Goal: Answer question/provide support: Share knowledge or assist other users

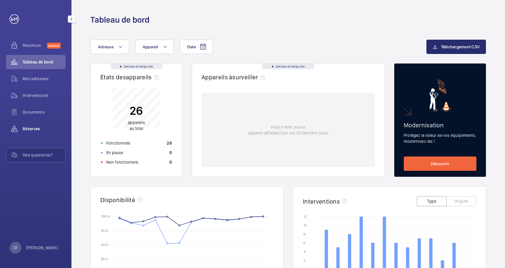
click at [33, 125] on div "Réserves" at bounding box center [36, 129] width 60 height 14
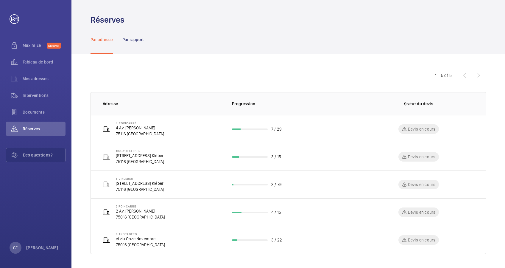
scroll to position [1, 0]
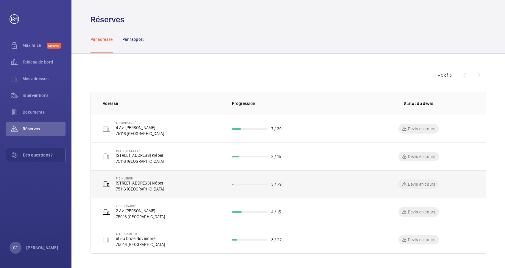
click at [259, 186] on td "3 / 79" at bounding box center [289, 184] width 132 height 28
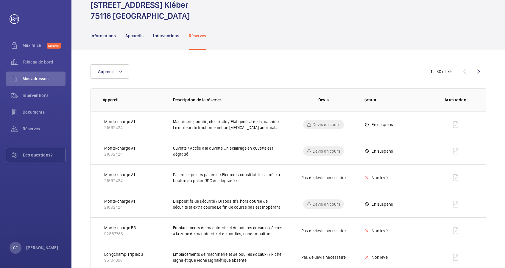
scroll to position [40, 0]
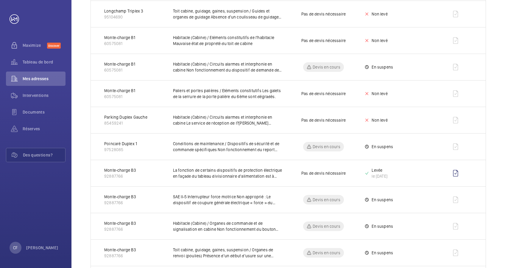
scroll to position [679, 0]
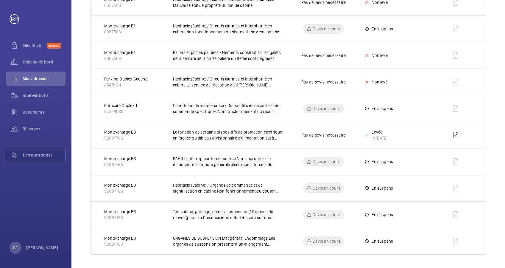
click at [205, 240] on p "ORGANES DE SUSPENSION Etat général Endommagé Les organes de suspension présente…" at bounding box center [228, 241] width 110 height 12
click at [293, 239] on td "Devis en cours" at bounding box center [319, 241] width 73 height 27
click at [213, 243] on p "ORGANES DE SUSPENSION Etat général Endommagé Les organes de suspension présente…" at bounding box center [228, 241] width 110 height 12
click at [145, 236] on td "Monte-charge B3 92887766" at bounding box center [127, 241] width 73 height 27
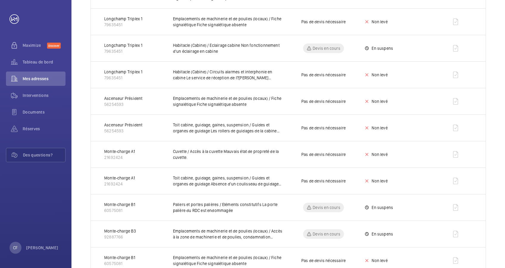
scroll to position [282, 0]
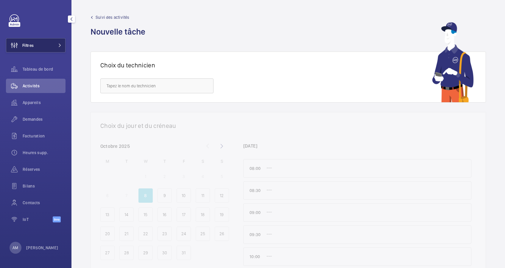
click at [48, 43] on button "Filtres" at bounding box center [36, 45] width 60 height 14
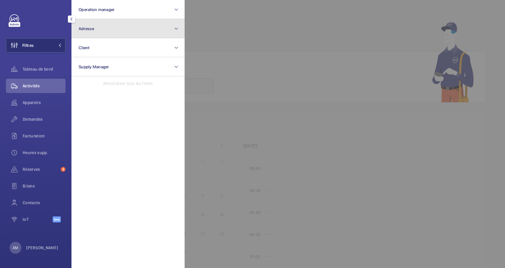
click at [113, 28] on button "Adresse" at bounding box center [127, 28] width 113 height 19
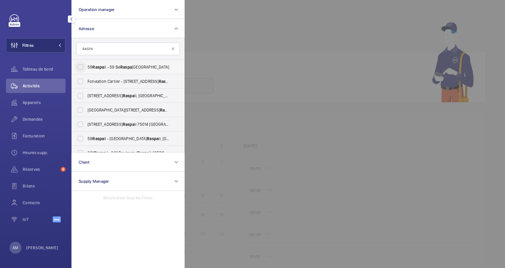
type input "RASPA"
click at [77, 68] on input "59 Raspa il - 59 Bd Raspa il, PARIS 75006" at bounding box center [80, 67] width 12 height 12
checkbox input "true"
drag, startPoint x: 31, startPoint y: 117, endPoint x: 279, endPoint y: 43, distance: 258.8
click at [36, 115] on div "Demandes" at bounding box center [36, 119] width 60 height 14
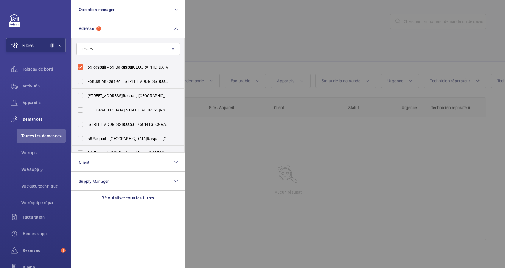
click at [288, 37] on div at bounding box center [437, 134] width 505 height 268
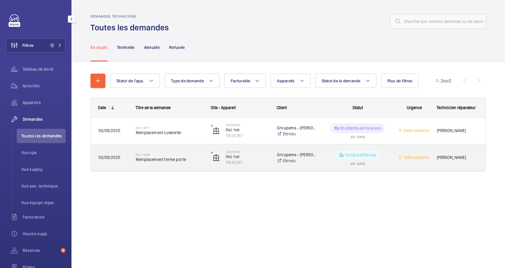
click at [173, 158] on span "Remplacement ferme porte" at bounding box center [170, 159] width 68 height 6
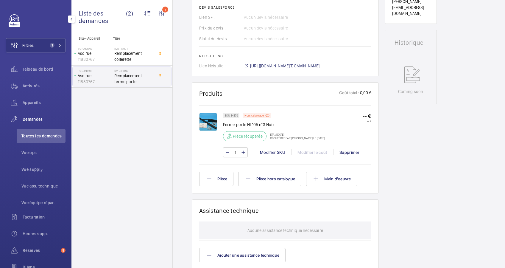
scroll to position [256, 0]
click at [207, 122] on img at bounding box center [208, 122] width 18 height 18
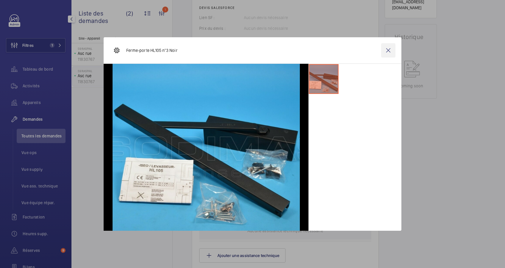
click at [389, 48] on wm-front-icon-button at bounding box center [388, 50] width 14 height 14
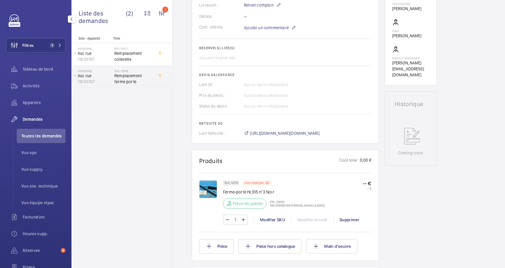
scroll to position [238, 0]
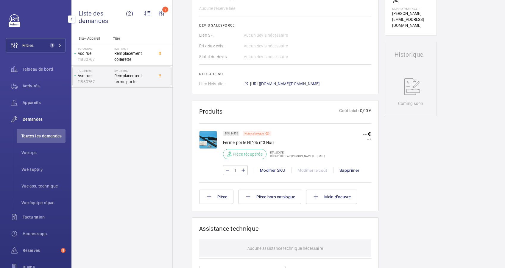
click at [212, 140] on img at bounding box center [208, 140] width 18 height 18
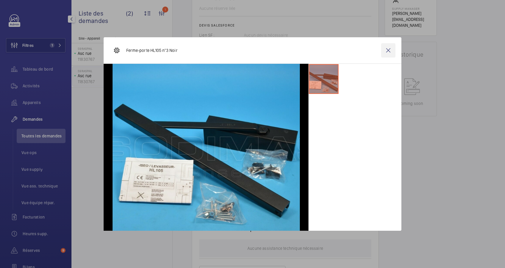
click at [389, 48] on wm-front-icon-button at bounding box center [388, 50] width 14 height 14
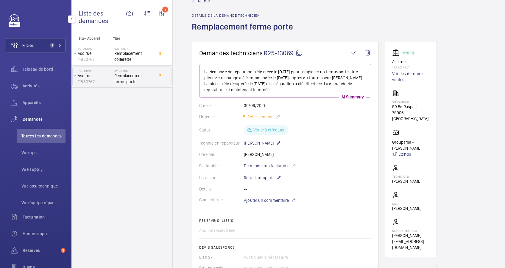
scroll to position [0, 0]
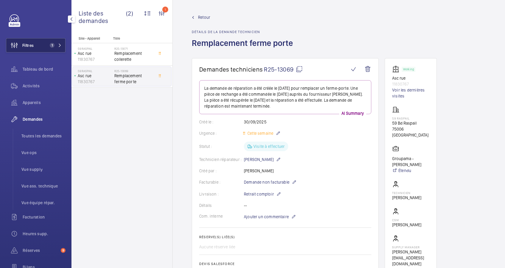
drag, startPoint x: 52, startPoint y: 44, endPoint x: 56, endPoint y: 44, distance: 3.6
click at [56, 44] on span "1" at bounding box center [54, 45] width 14 height 5
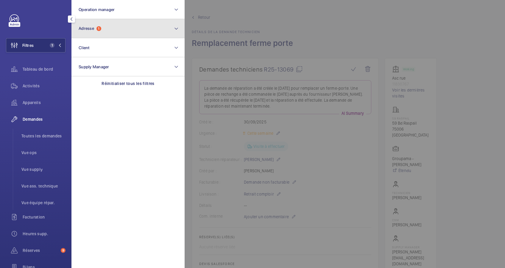
click at [103, 29] on button "Adresse 1" at bounding box center [127, 28] width 113 height 19
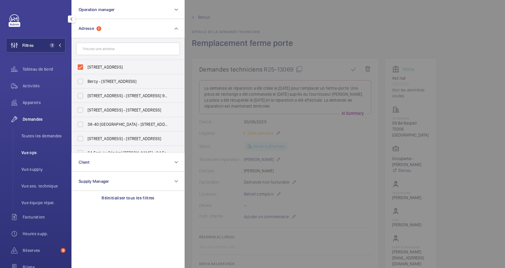
click at [35, 150] on span "Vue ops" at bounding box center [43, 153] width 44 height 6
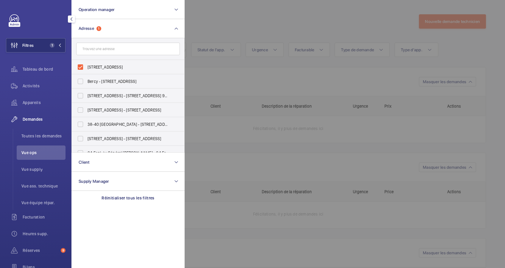
click at [40, 120] on span "Demandes" at bounding box center [44, 119] width 43 height 6
click at [258, 34] on div at bounding box center [437, 134] width 505 height 268
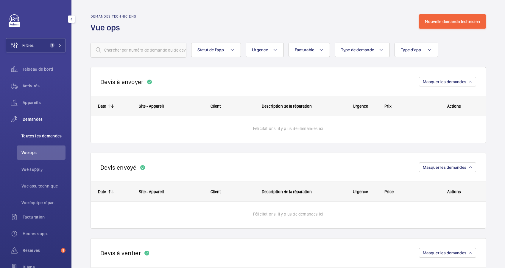
click at [37, 136] on span "Toutes les demandes" at bounding box center [43, 136] width 44 height 6
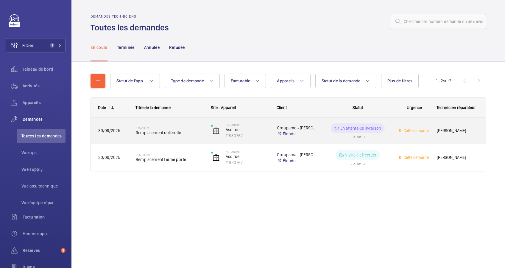
click at [177, 130] on span "Remplacement collerette" at bounding box center [170, 133] width 68 height 6
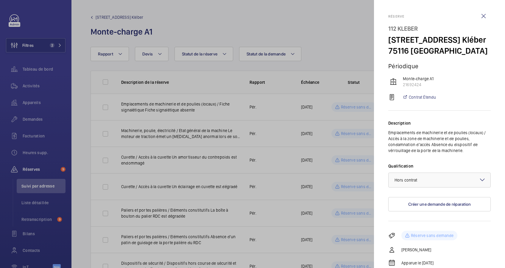
scroll to position [119, 0]
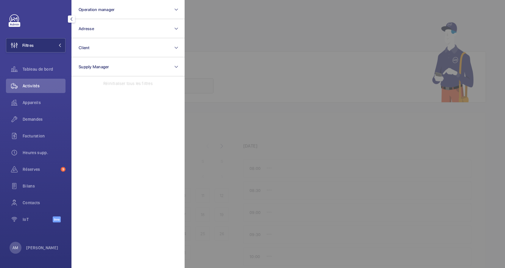
click at [108, 34] on button "Adresse" at bounding box center [127, 28] width 113 height 19
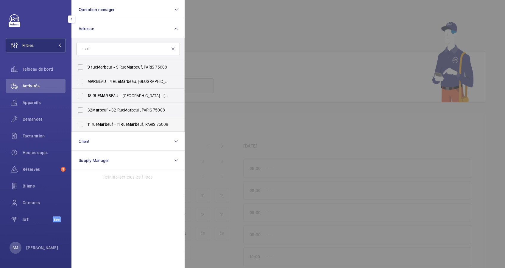
type input "marb"
click at [86, 121] on label "[STREET_ADDRESS] - [STREET_ADDRESS]" at bounding box center [124, 124] width 104 height 14
click at [86, 121] on input "[STREET_ADDRESS] - [STREET_ADDRESS]" at bounding box center [80, 124] width 12 height 12
checkbox input "true"
click at [85, 66] on input "[STREET_ADDRESS]" at bounding box center [80, 67] width 12 height 12
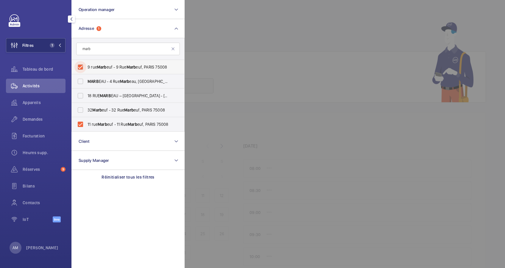
checkbox input "true"
click at [27, 118] on span "Demandes" at bounding box center [44, 119] width 43 height 6
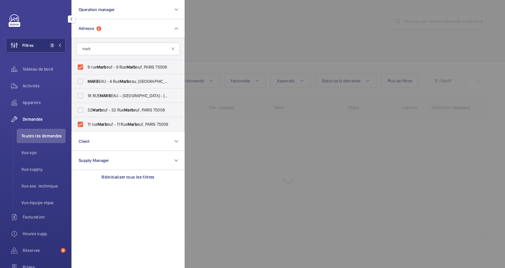
click at [316, 50] on div at bounding box center [437, 134] width 505 height 268
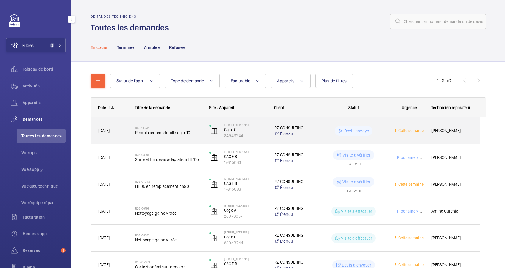
click at [175, 137] on div "R25-11952 Remplacement douille et gu10" at bounding box center [168, 130] width 66 height 17
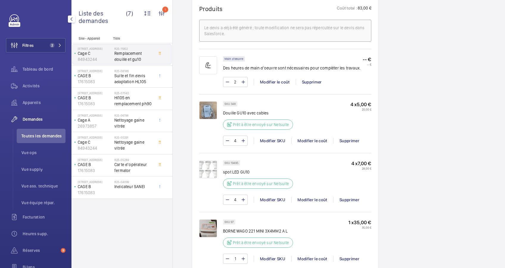
scroll to position [350, 0]
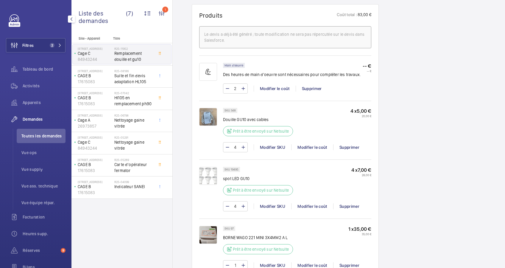
click at [204, 113] on img at bounding box center [208, 117] width 18 height 18
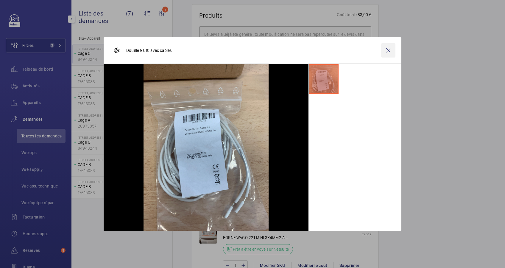
click at [387, 50] on wm-front-icon-button at bounding box center [388, 50] width 14 height 14
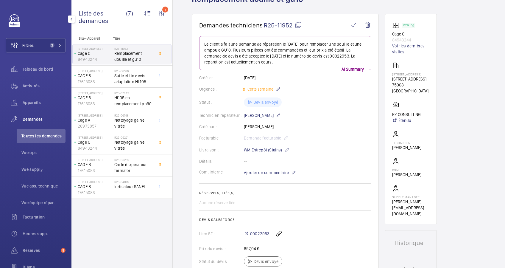
scroll to position [0, 0]
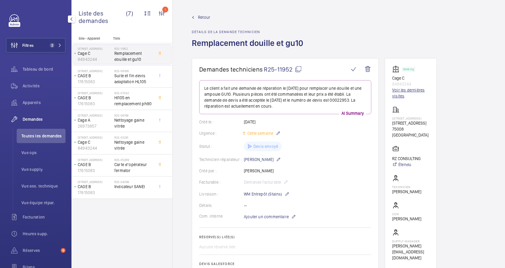
click at [398, 87] on link "Voir les dernières visites" at bounding box center [410, 93] width 37 height 12
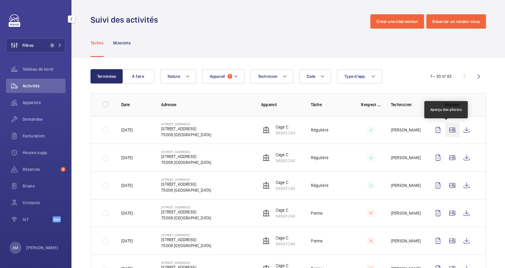
click at [445, 130] on wm-front-icon-button at bounding box center [452, 130] width 14 height 14
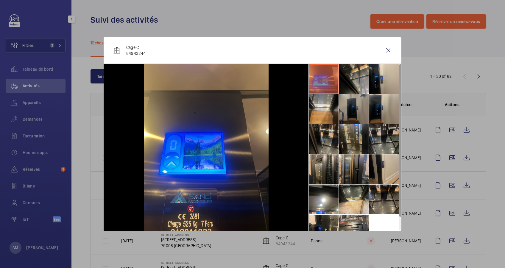
click at [341, 113] on li at bounding box center [354, 109] width 30 height 30
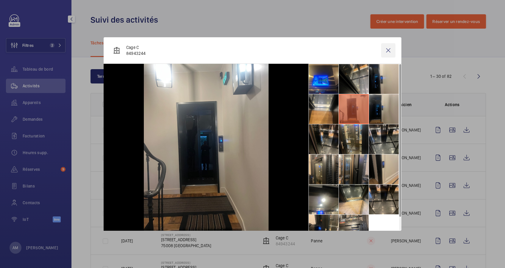
click at [391, 54] on wm-front-icon-button at bounding box center [388, 50] width 14 height 14
